Goal: Task Accomplishment & Management: Use online tool/utility

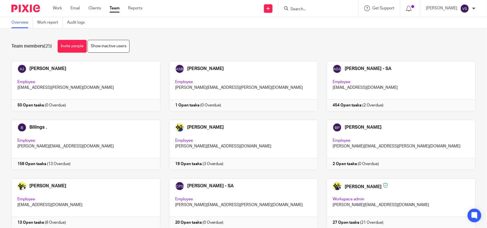
click at [244, 37] on div "Team members (25) Invite people Show inactive users Invite team members Add inv…" at bounding box center [243, 129] width 487 height 200
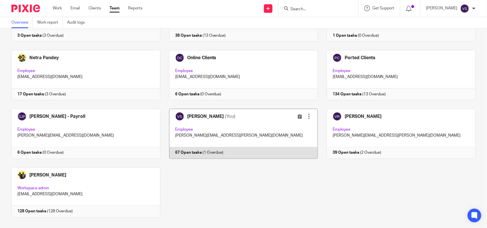
scroll to position [375, 0]
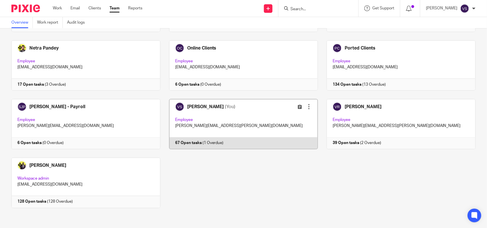
click at [214, 123] on link at bounding box center [239, 124] width 158 height 50
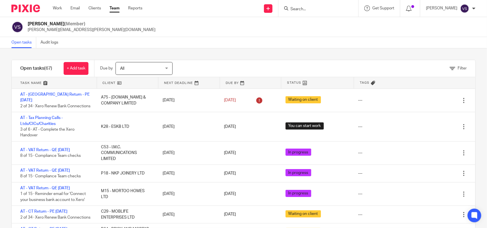
click at [279, 52] on div "Filter tasks Only show tasks matching all of these conditions 1 Client name Is …" at bounding box center [243, 138] width 487 height 180
click at [206, 29] on div "[PERSON_NAME] (Member) [PERSON_NAME][EMAIL_ADDRESS][PERSON_NAME][DOMAIN_NAME]" at bounding box center [243, 27] width 464 height 12
click at [205, 37] on div "Open tasks Audit logs" at bounding box center [243, 42] width 487 height 11
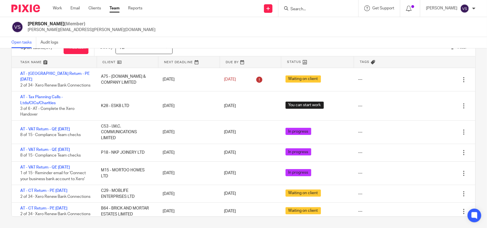
click at [316, 8] on input "Search" at bounding box center [315, 9] width 51 height 5
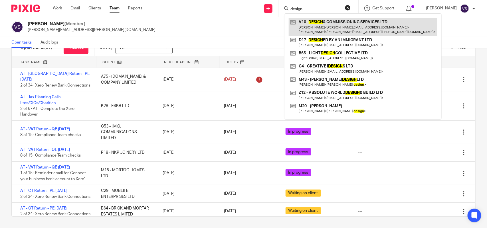
type input "design"
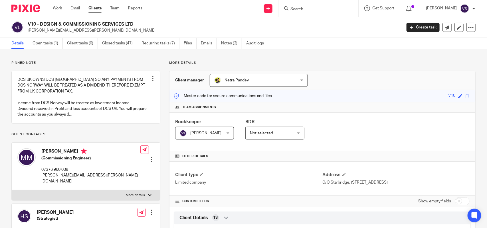
click at [46, 45] on link "Open tasks (1)" at bounding box center [47, 43] width 30 height 11
